Goal: Check status

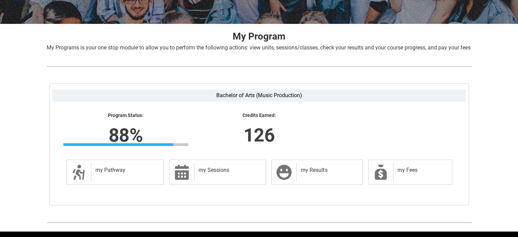
scroll to position [142, 0]
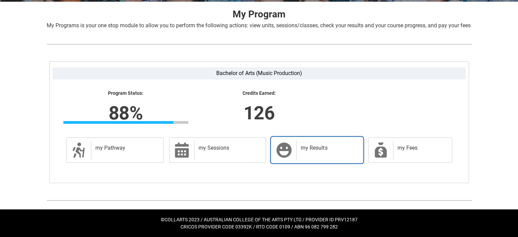
click at [319, 156] on div "my Results" at bounding box center [327, 149] width 63 height 19
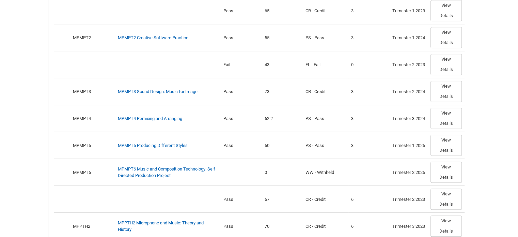
scroll to position [556, 0]
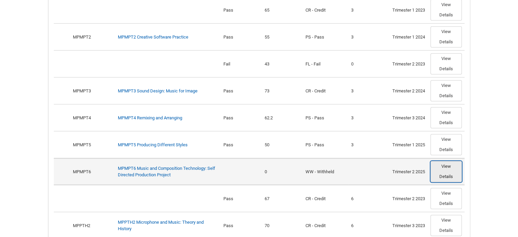
click at [442, 172] on button "View Details" at bounding box center [445, 171] width 31 height 21
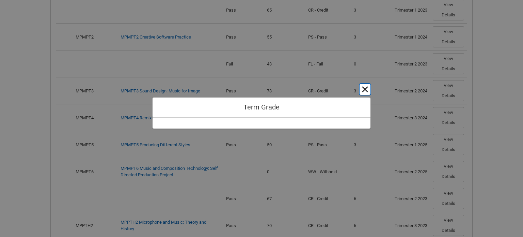
click at [362, 91] on button "Cancel and close" at bounding box center [365, 89] width 11 height 11
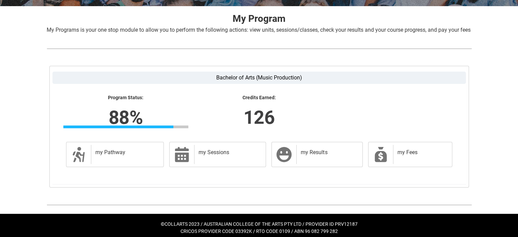
scroll to position [131, 0]
